Goal: Information Seeking & Learning: Learn about a topic

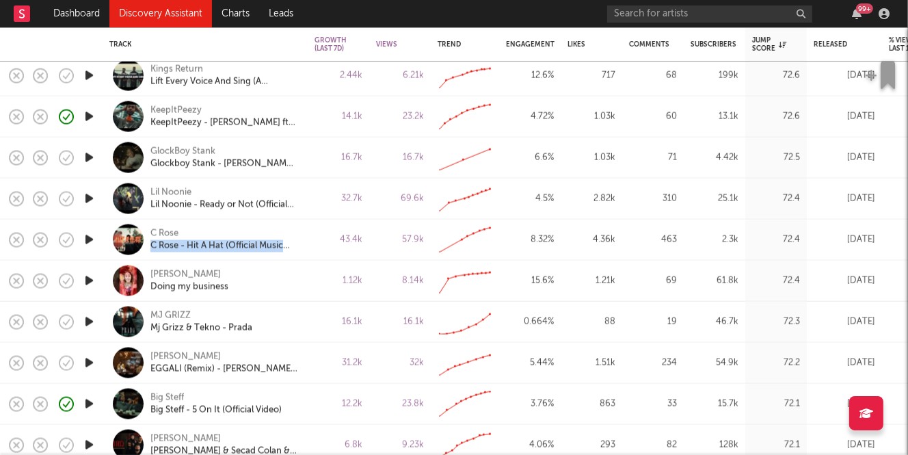
click at [83, 315] on icon "button" at bounding box center [89, 321] width 14 height 17
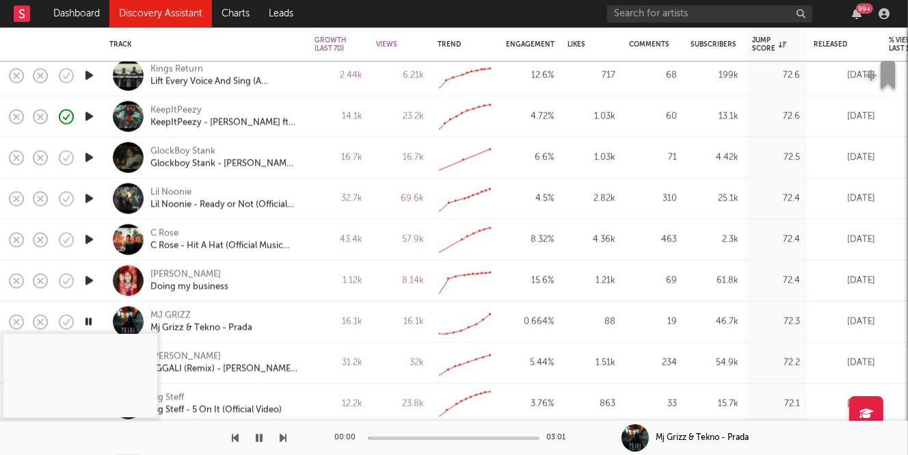
click at [399, 436] on div at bounding box center [454, 437] width 171 height 3
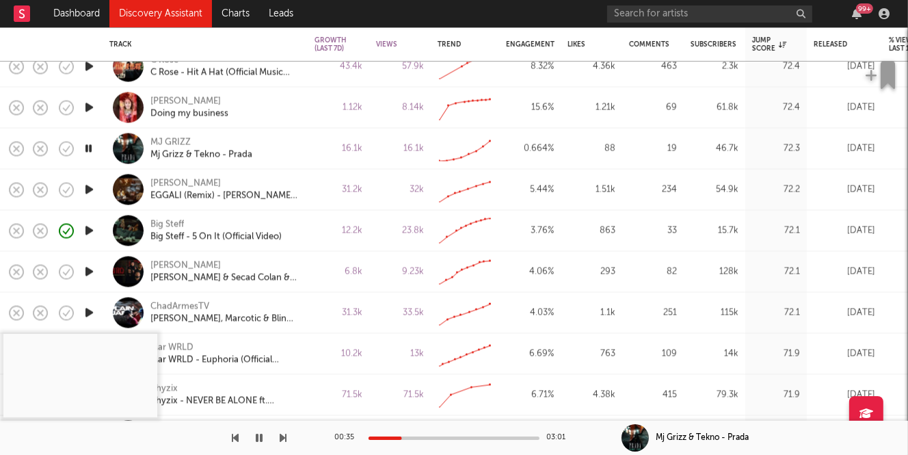
click at [85, 186] on icon "button" at bounding box center [89, 189] width 14 height 17
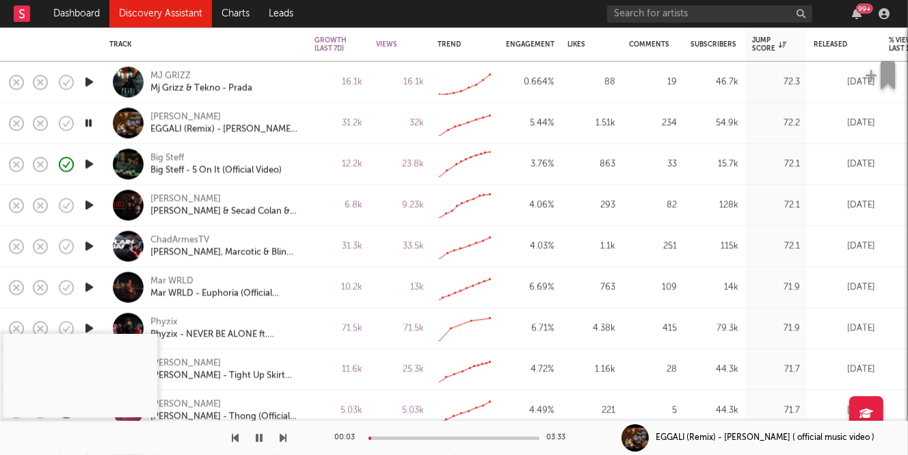
click at [90, 243] on icon "button" at bounding box center [89, 245] width 14 height 17
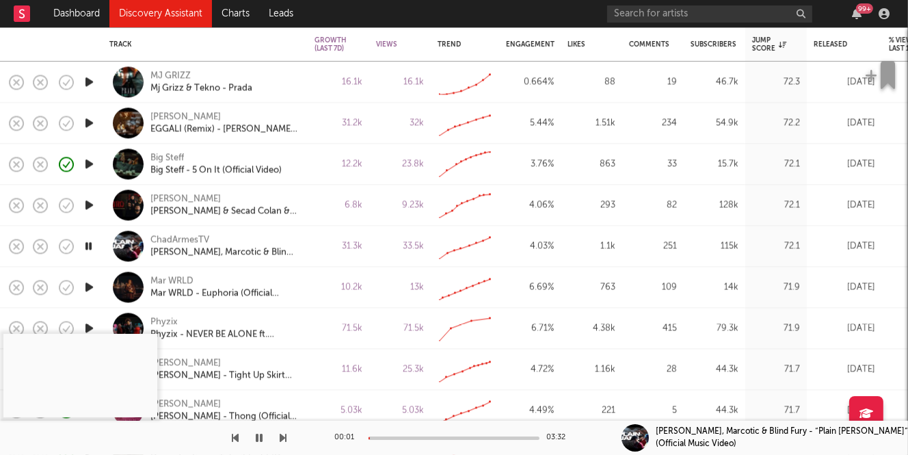
click at [89, 209] on icon "button" at bounding box center [89, 204] width 14 height 17
click at [389, 438] on div at bounding box center [454, 437] width 171 height 3
click at [88, 120] on icon "button" at bounding box center [89, 122] width 14 height 17
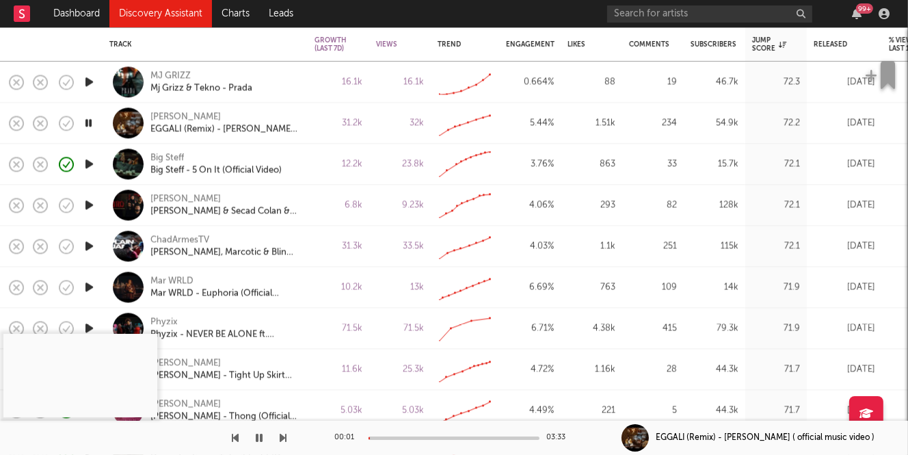
click at [395, 438] on div at bounding box center [454, 437] width 171 height 3
click at [92, 287] on icon "button" at bounding box center [89, 286] width 14 height 17
click at [403, 438] on div at bounding box center [454, 437] width 171 height 3
click at [89, 286] on icon "button" at bounding box center [88, 286] width 13 height 17
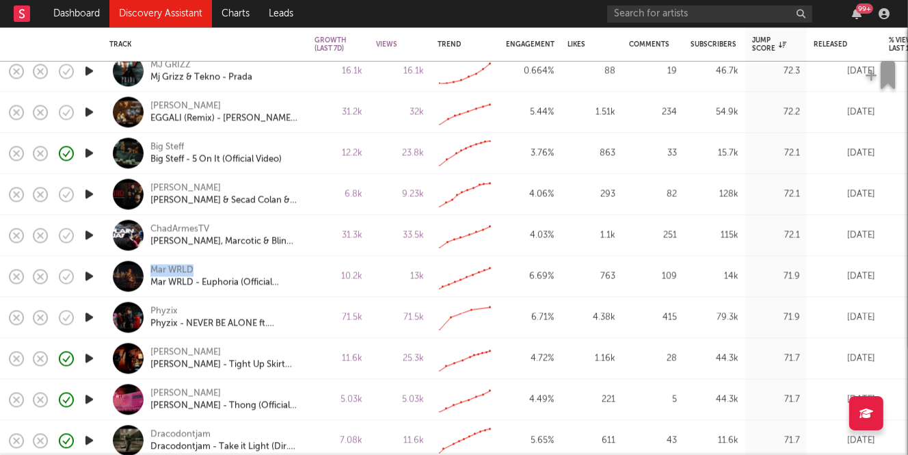
click at [88, 317] on icon "button" at bounding box center [89, 316] width 14 height 17
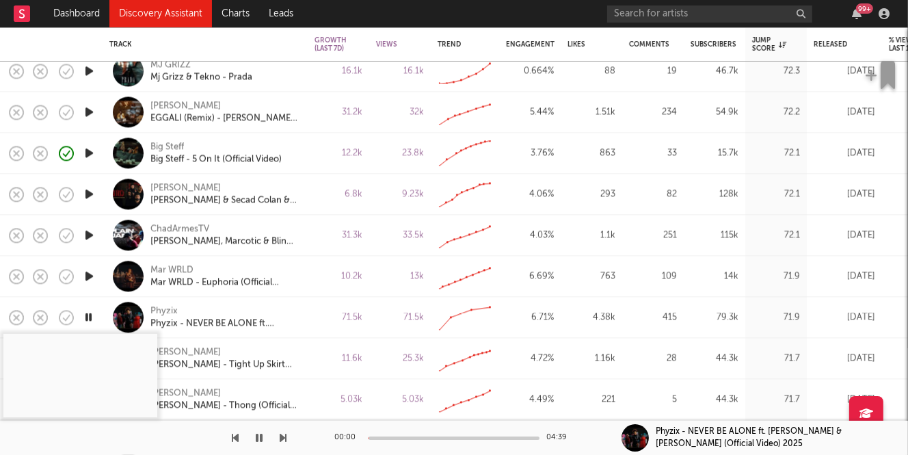
click at [392, 436] on div at bounding box center [454, 437] width 171 height 3
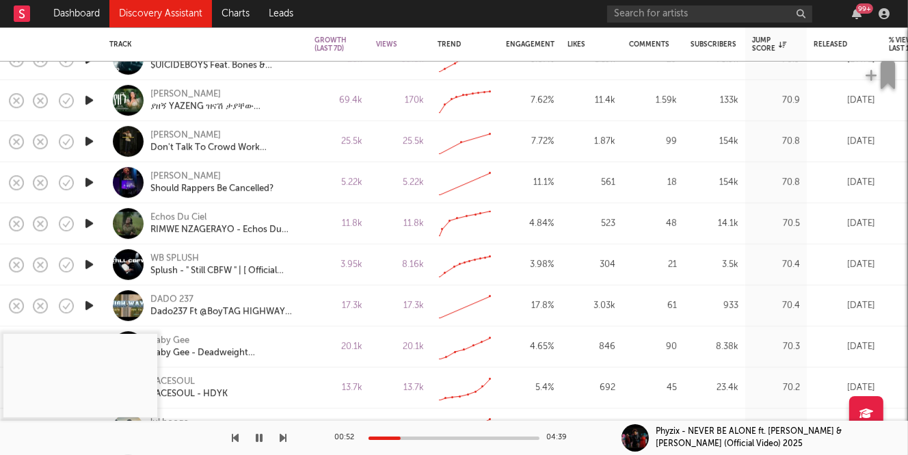
click at [91, 263] on icon "button" at bounding box center [89, 264] width 14 height 17
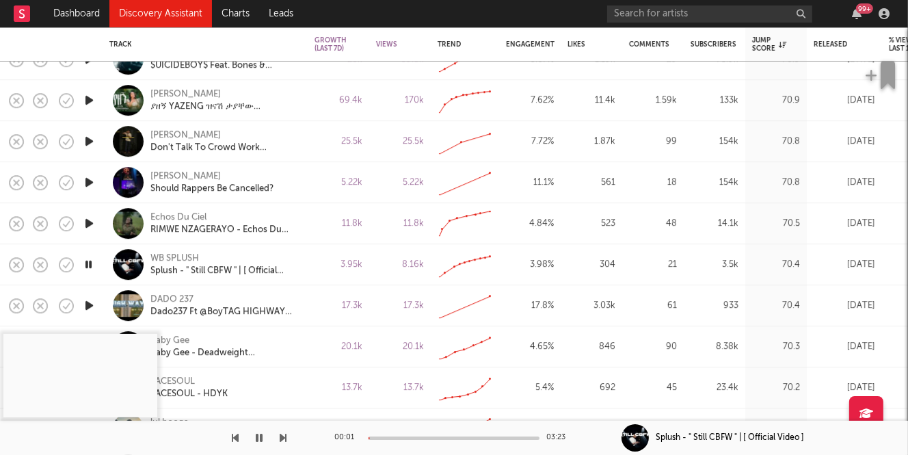
click at [401, 437] on div at bounding box center [454, 437] width 171 height 3
click at [88, 261] on icon "button" at bounding box center [88, 264] width 13 height 17
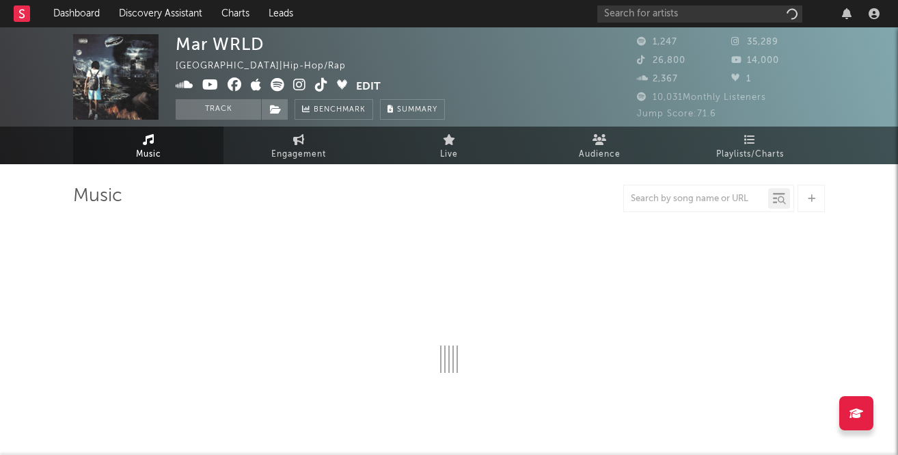
select select "6m"
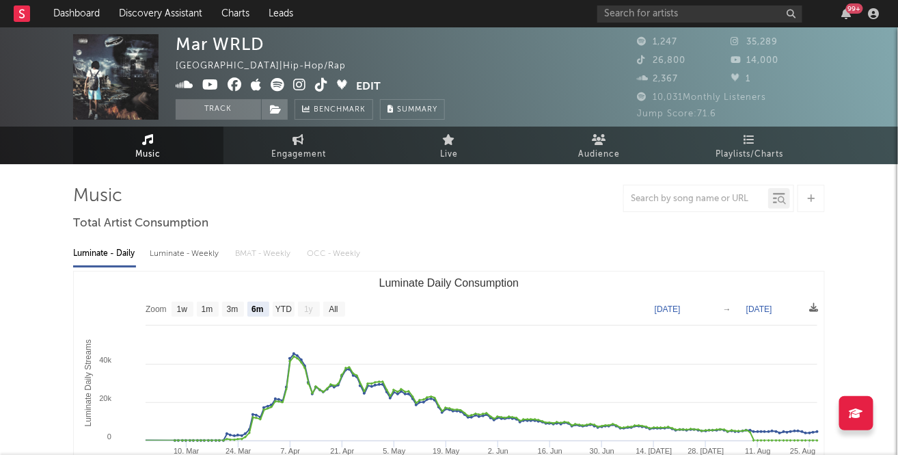
click at [177, 250] on div "Luminate - Weekly" at bounding box center [186, 253] width 72 height 23
select select "6m"
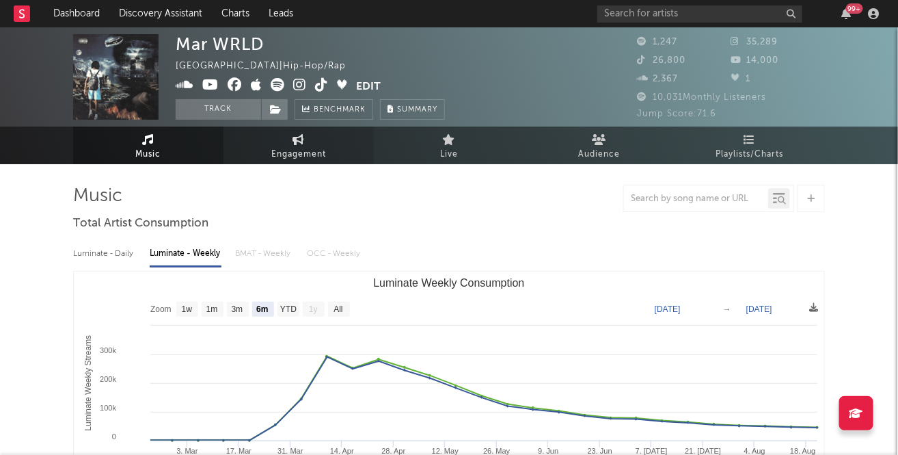
click at [280, 150] on span "Engagement" at bounding box center [298, 154] width 55 height 16
select select "1w"
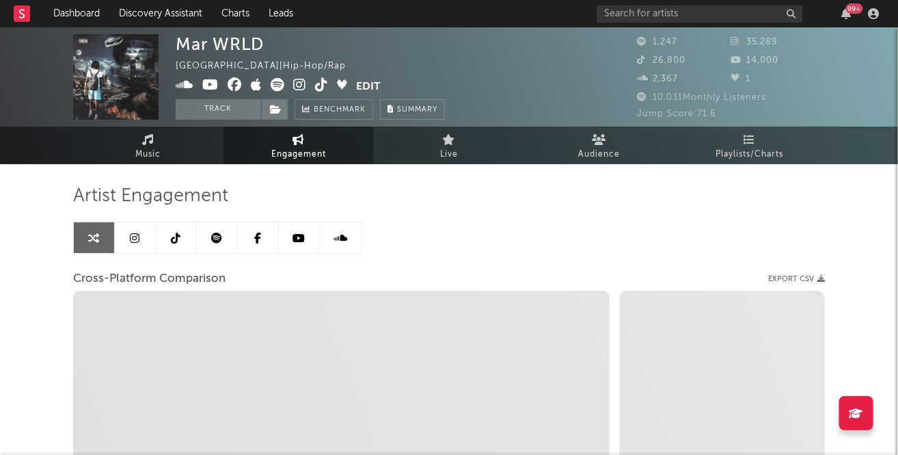
click at [305, 84] on icon at bounding box center [299, 85] width 13 height 14
select select "1m"
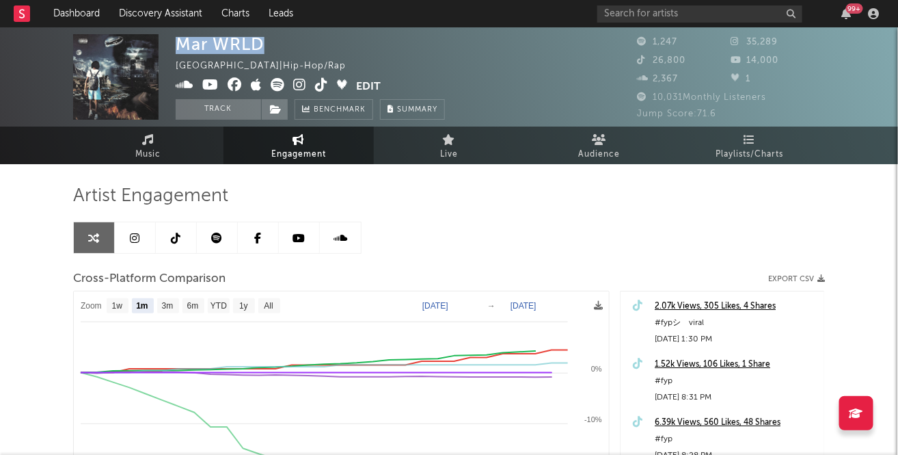
drag, startPoint x: 185, startPoint y: 43, endPoint x: 267, endPoint y: 44, distance: 82.7
click at [267, 44] on div "Mar WRLD United States | Hip-Hop/Rap Edit Track Benchmark Summary" at bounding box center [310, 76] width 269 height 85
copy div "Mar WRLD"
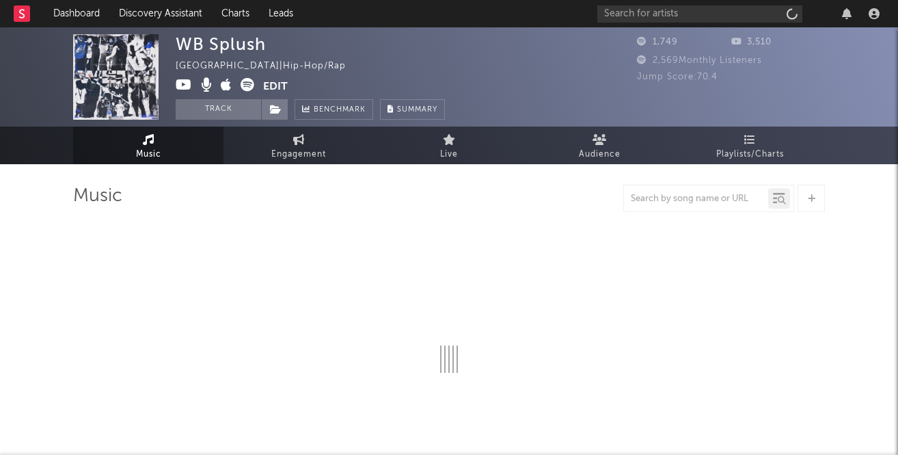
select select "1w"
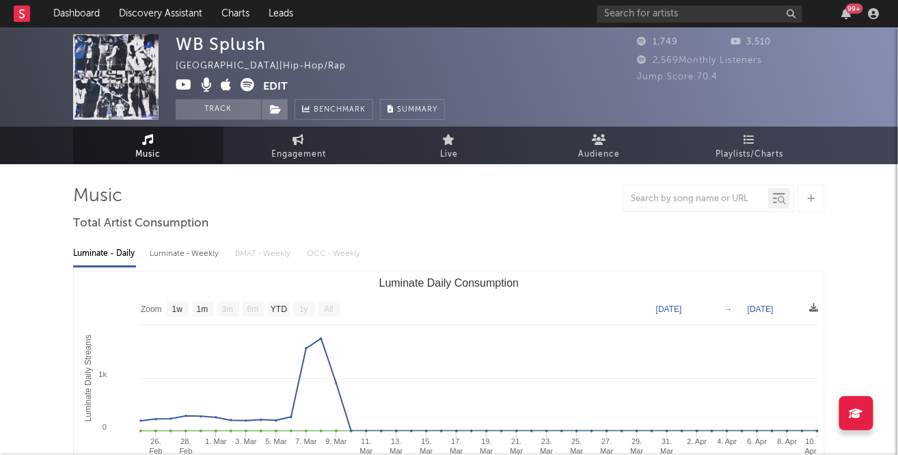
click at [157, 256] on div "Luminate - Weekly" at bounding box center [186, 253] width 72 height 23
select select "6m"
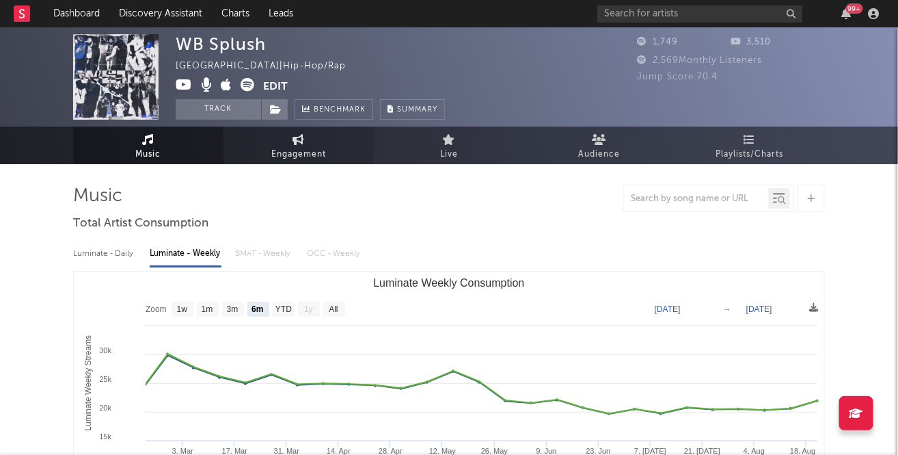
click at [297, 147] on span "Engagement" at bounding box center [298, 154] width 55 height 16
select select "1w"
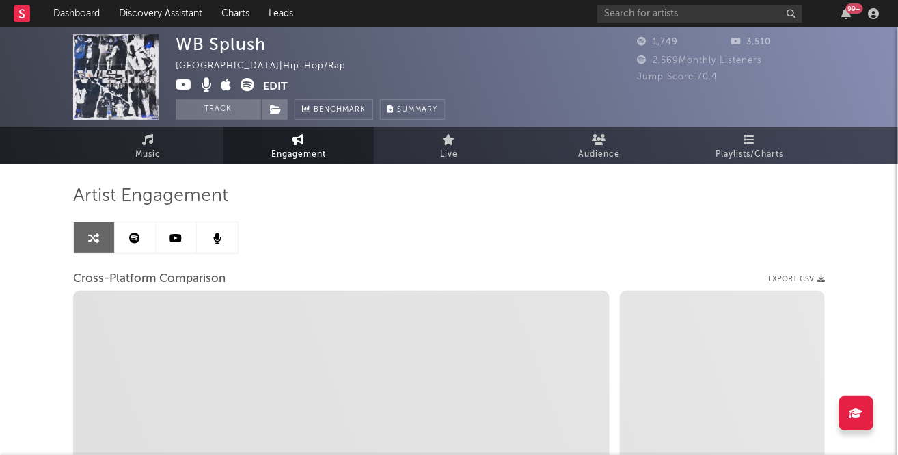
click at [187, 83] on icon at bounding box center [184, 85] width 16 height 14
select select "1m"
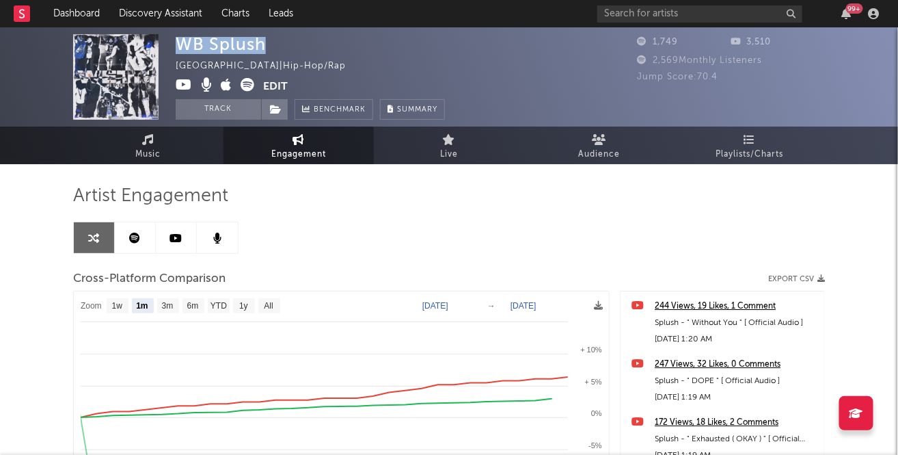
drag, startPoint x: 182, startPoint y: 44, endPoint x: 261, endPoint y: 46, distance: 79.3
click at [261, 46] on div "WB Splush" at bounding box center [221, 44] width 90 height 20
copy div "WB Splush"
click at [202, 42] on div "WB Splush" at bounding box center [221, 44] width 90 height 20
drag, startPoint x: 180, startPoint y: 42, endPoint x: 261, endPoint y: 42, distance: 81.4
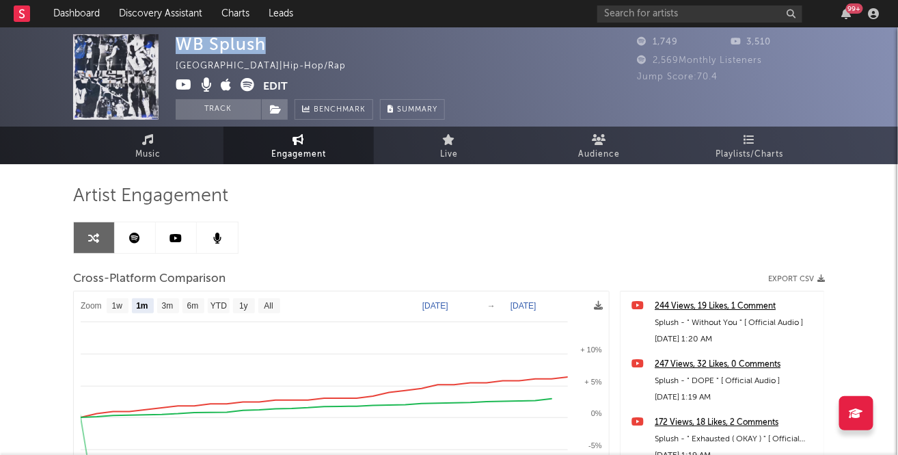
click at [261, 42] on div "WB Splush" at bounding box center [221, 44] width 90 height 20
copy div "WB Splush"
